Goal: Task Accomplishment & Management: Use online tool/utility

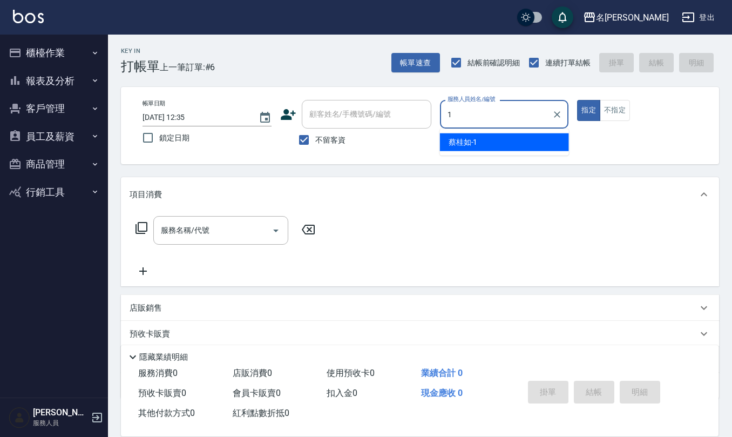
type input "[PERSON_NAME]1"
type button "true"
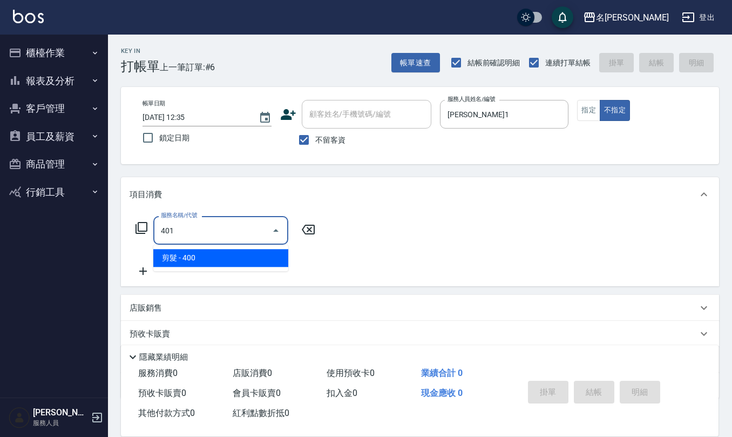
type input "剪髮(401)"
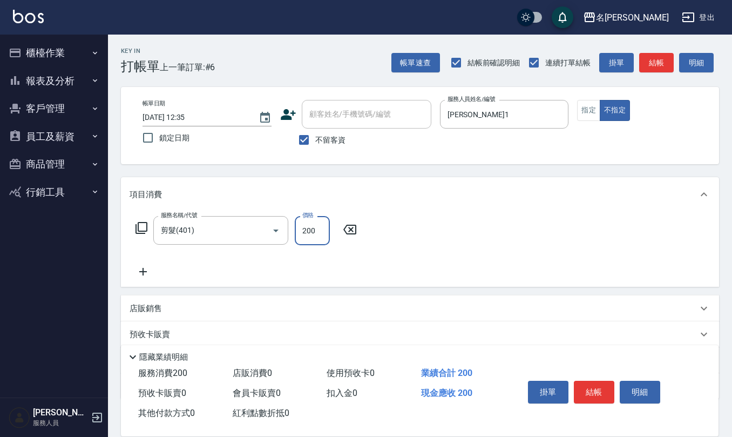
type input "200"
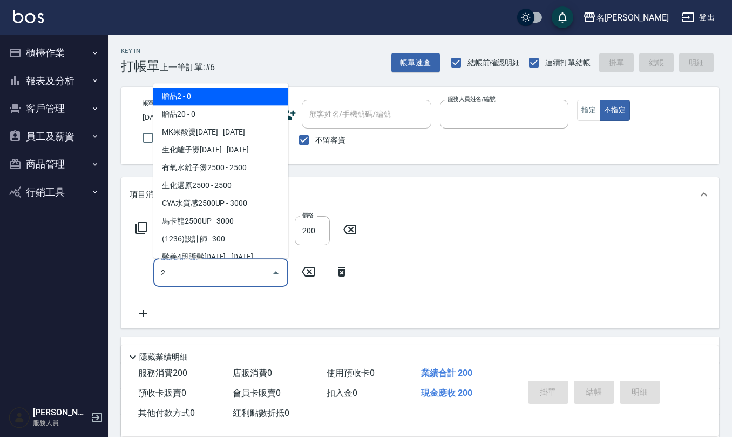
type input "[DATE] 13:36"
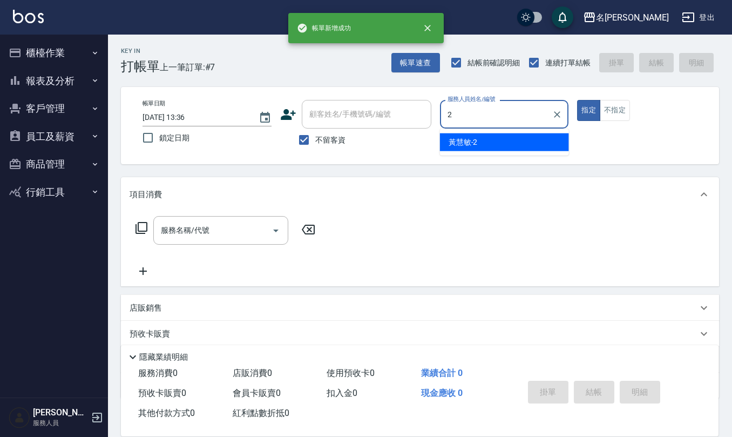
type input "黃慧敏-2"
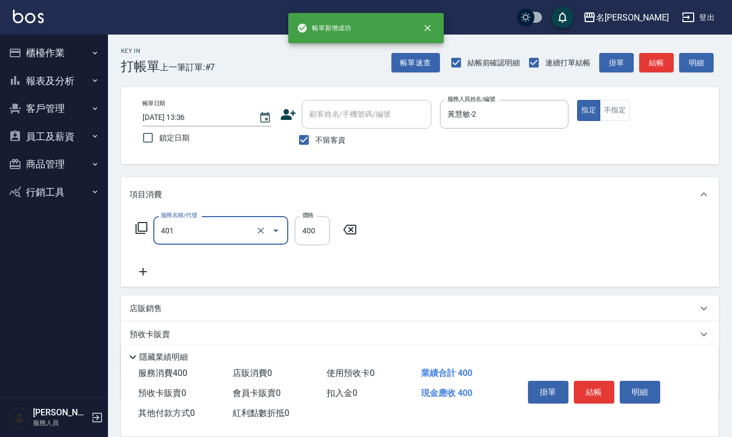
type input "剪髮(401)"
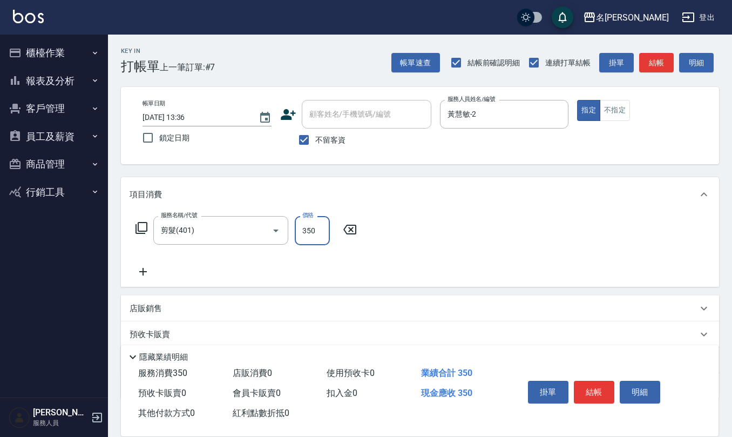
type input "350"
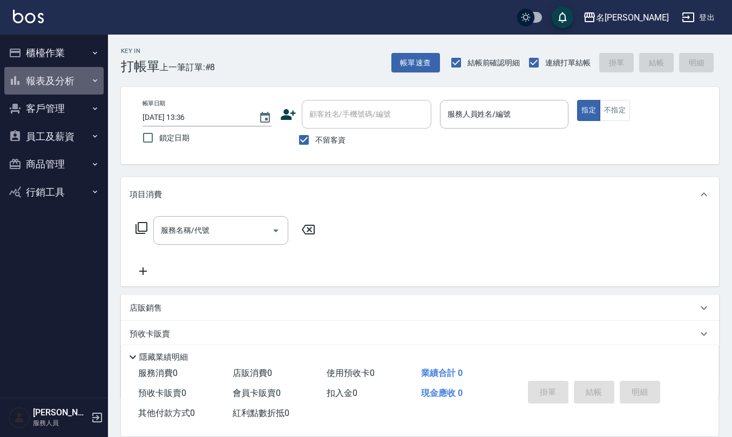
click at [45, 72] on button "報表及分析" at bounding box center [53, 81] width 99 height 28
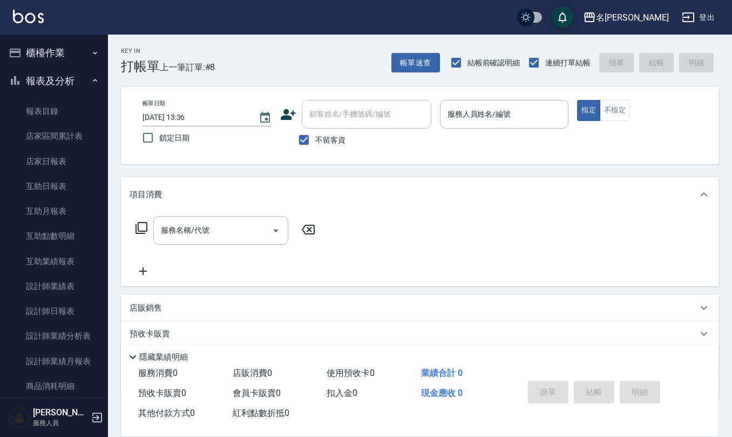
click at [45, 44] on button "櫃檯作業" at bounding box center [53, 53] width 99 height 28
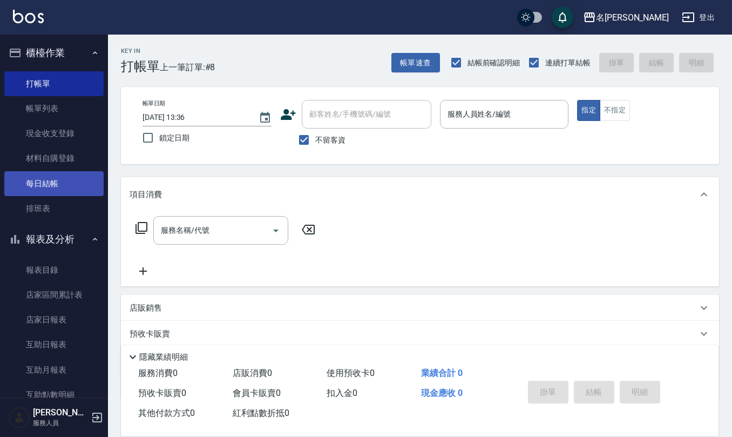
click at [53, 188] on link "每日結帳" at bounding box center [53, 183] width 99 height 25
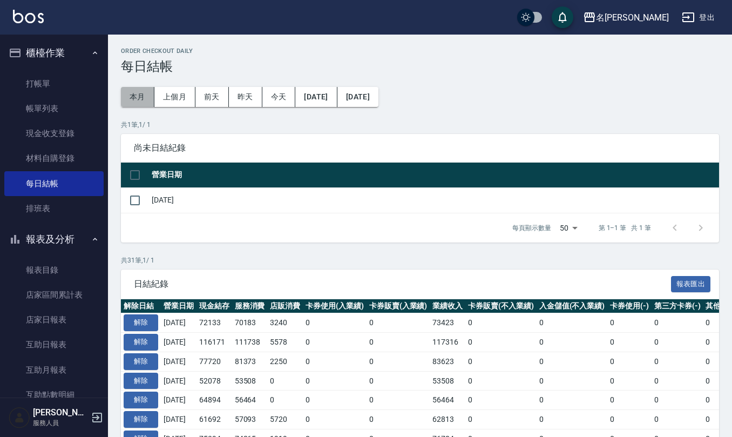
click at [141, 98] on button "本月" at bounding box center [137, 97] width 33 height 20
click at [337, 93] on button "[DATE]" at bounding box center [316, 97] width 42 height 20
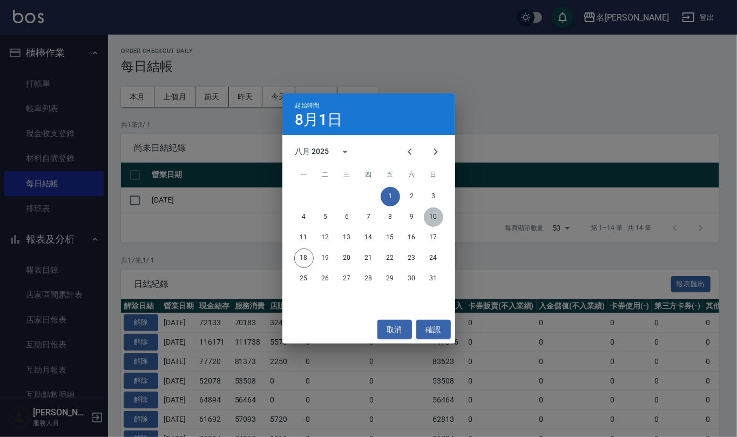
click at [431, 218] on button "10" at bounding box center [433, 216] width 19 height 19
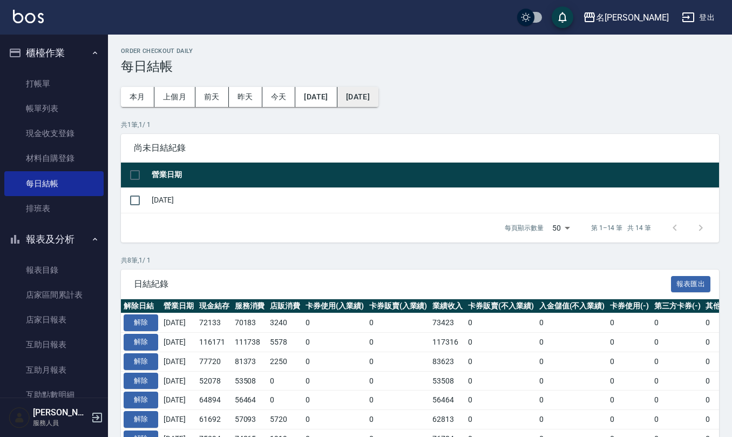
click at [378, 100] on button "[DATE]" at bounding box center [357, 97] width 41 height 20
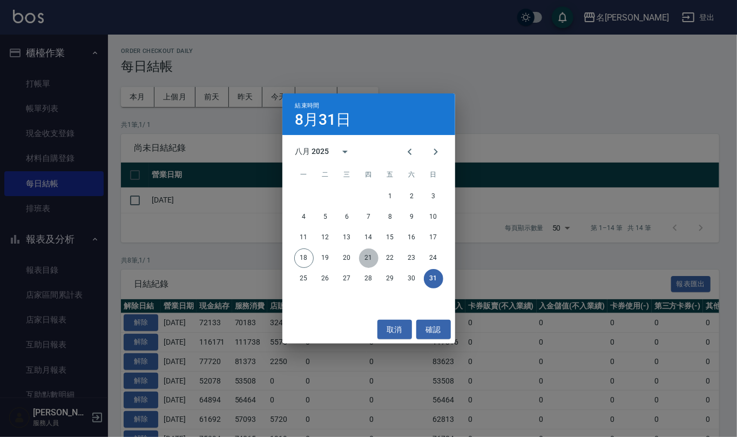
click at [364, 259] on button "21" at bounding box center [368, 257] width 19 height 19
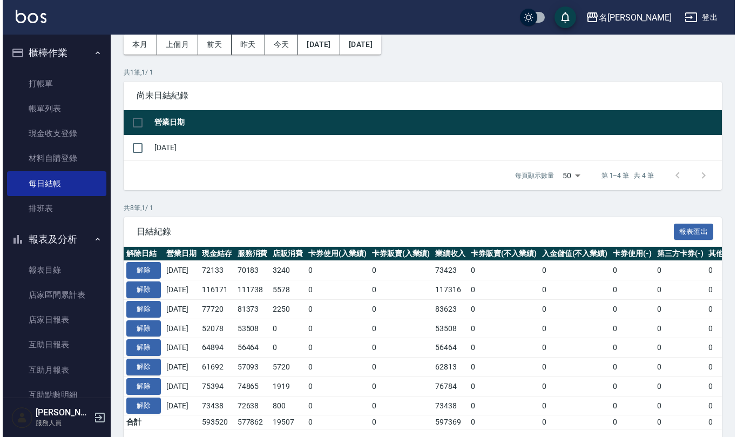
scroll to position [28, 0]
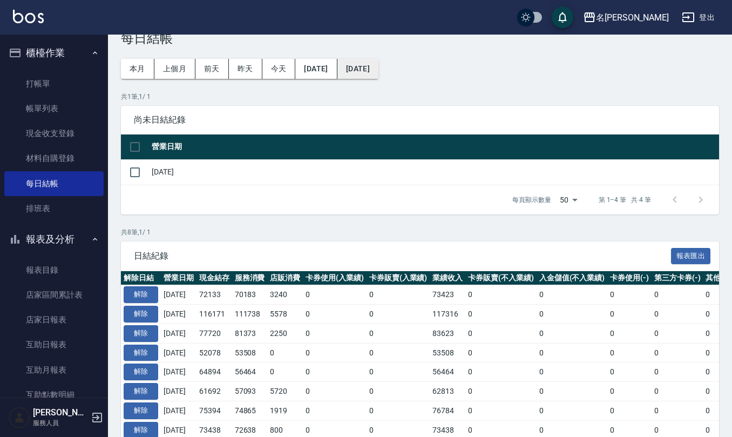
click at [378, 66] on button "[DATE]" at bounding box center [357, 69] width 41 height 20
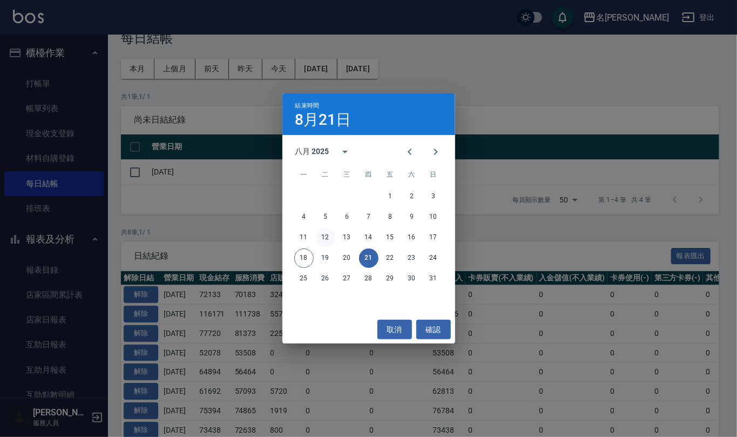
click at [325, 238] on button "12" at bounding box center [325, 237] width 19 height 19
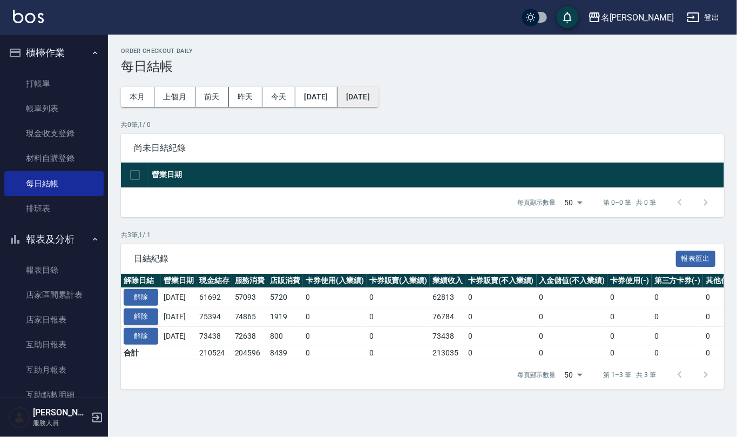
click at [378, 89] on button "[DATE]" at bounding box center [357, 97] width 41 height 20
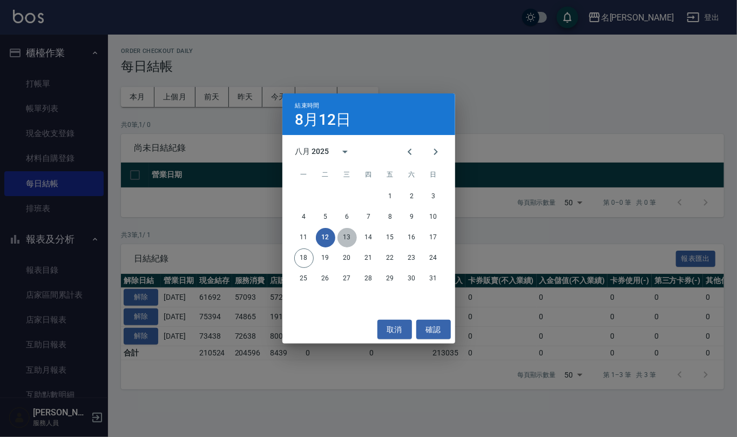
click at [348, 236] on button "13" at bounding box center [346, 237] width 19 height 19
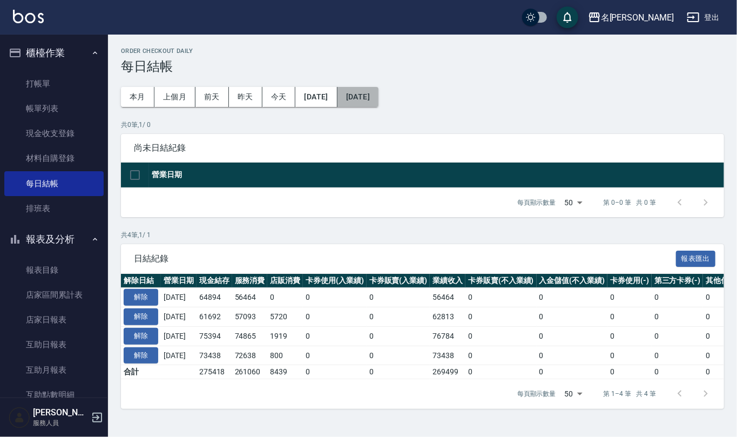
click at [378, 98] on button "[DATE]" at bounding box center [357, 97] width 41 height 20
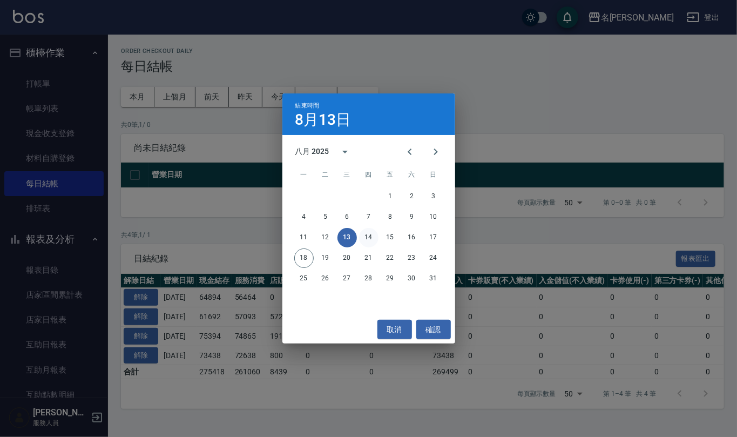
click at [373, 239] on button "14" at bounding box center [368, 237] width 19 height 19
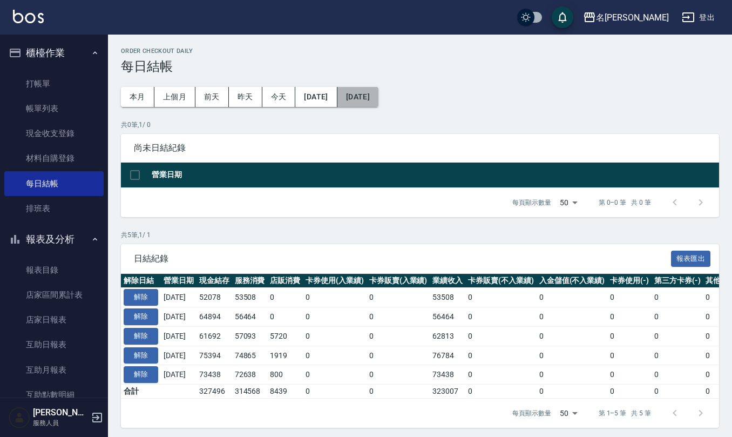
click at [378, 87] on button "[DATE]" at bounding box center [357, 97] width 41 height 20
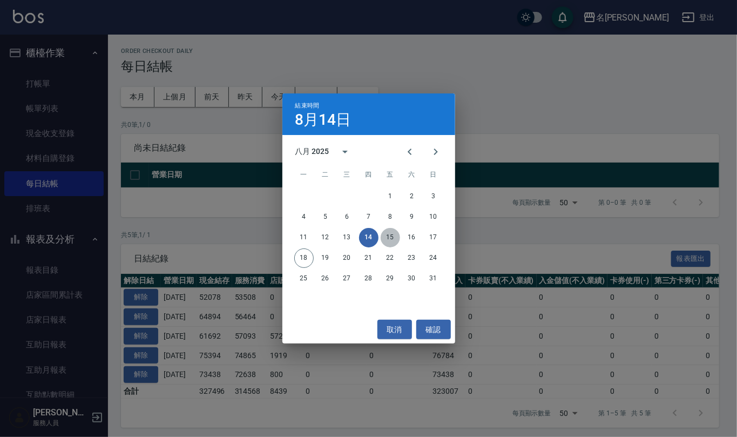
click at [395, 234] on button "15" at bounding box center [389, 237] width 19 height 19
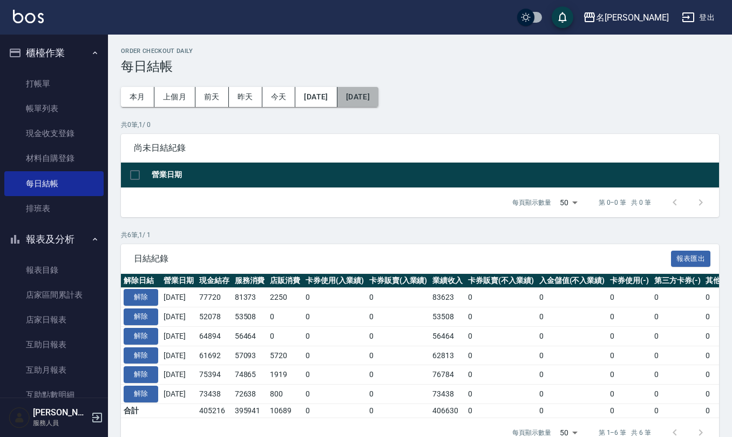
click at [378, 93] on button "[DATE]" at bounding box center [357, 97] width 41 height 20
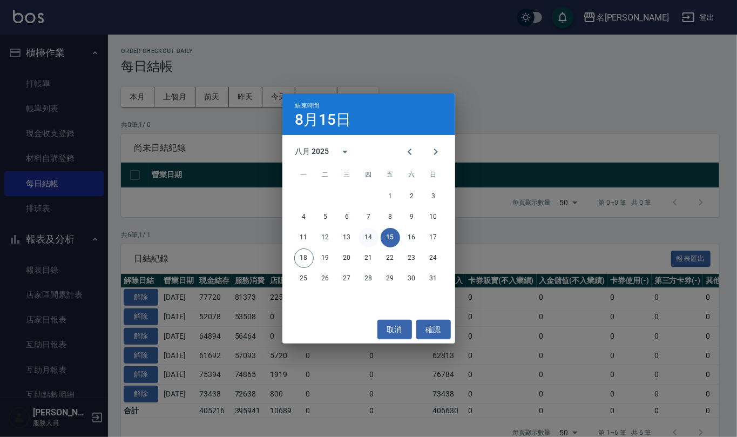
click at [376, 240] on button "14" at bounding box center [368, 237] width 19 height 19
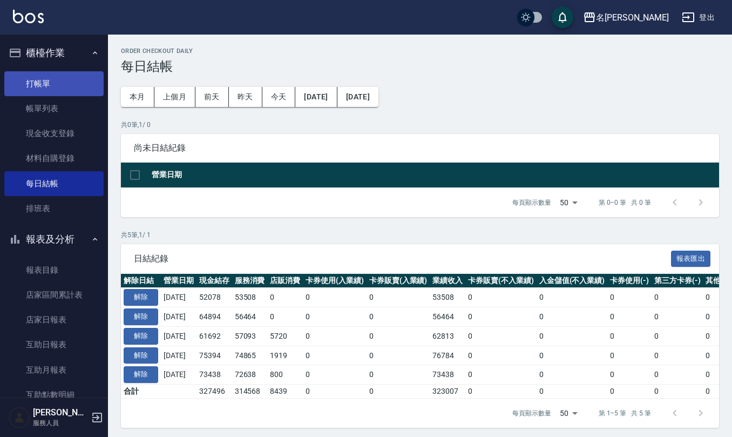
click at [13, 85] on link "打帳單" at bounding box center [53, 83] width 99 height 25
